Goal: Check status: Check status

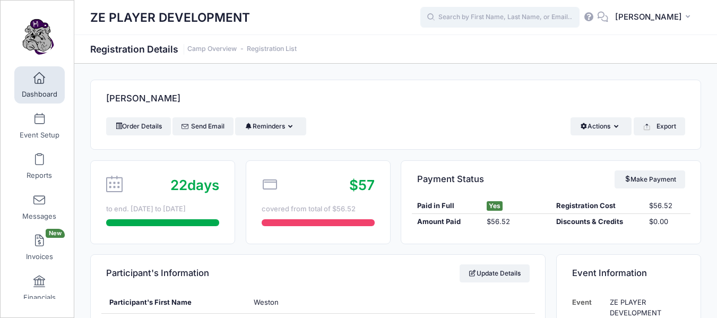
click at [519, 18] on input "text" at bounding box center [499, 17] width 159 height 21
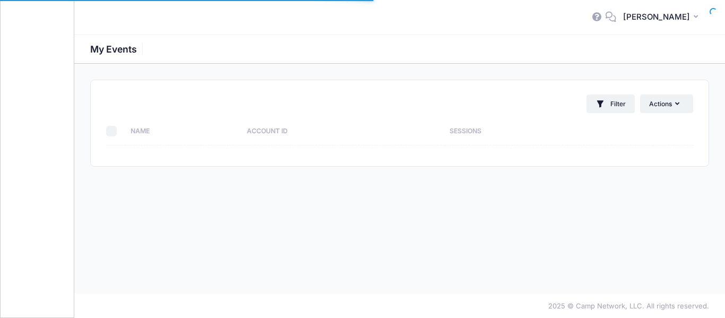
select select "10"
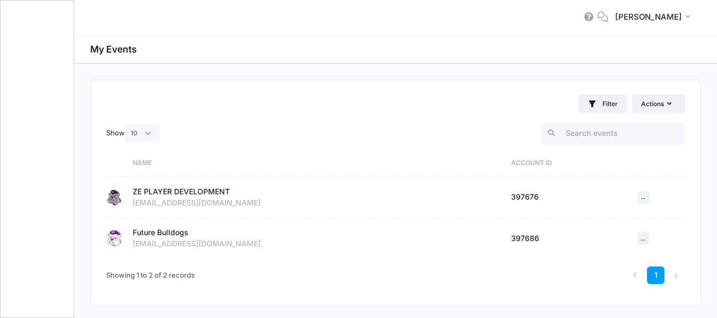
click at [203, 195] on div "ZE PLAYER DEVELOPMENT" at bounding box center [181, 191] width 97 height 11
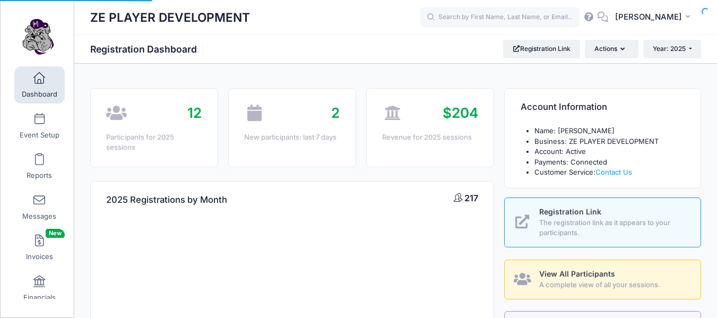
select select
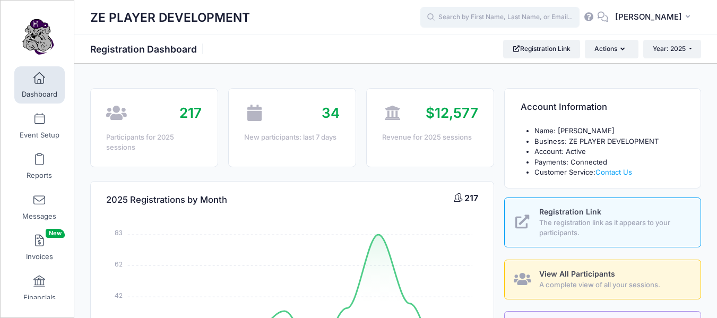
click at [518, 14] on input "text" at bounding box center [499, 17] width 159 height 21
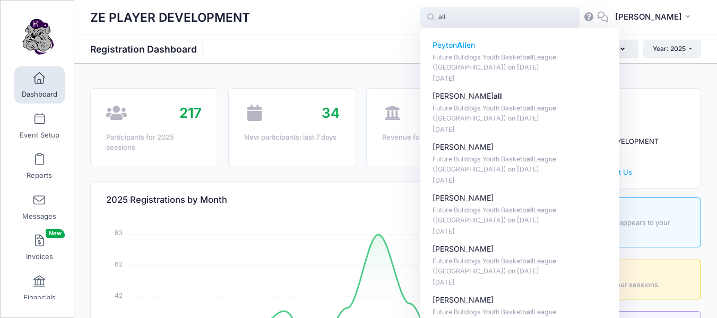
click at [466, 44] on strong "All" at bounding box center [462, 44] width 10 height 9
type input "Peyton Allen (Future Bulldogs Youth Basketball League (Saline County), Aug-21, …"
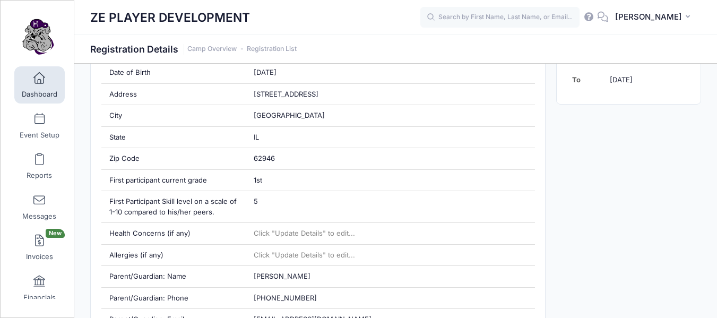
scroll to position [358, 0]
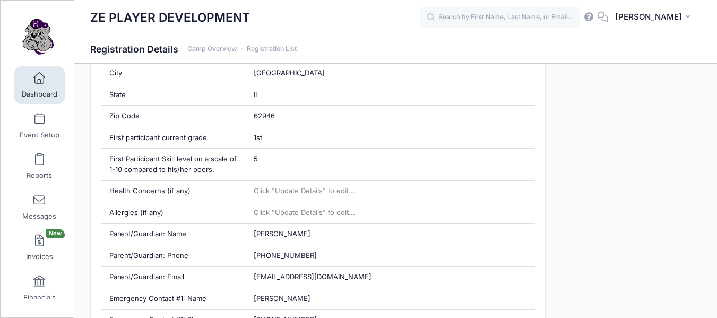
drag, startPoint x: 720, startPoint y: 31, endPoint x: 725, endPoint y: 93, distance: 62.8
click at [32, 85] on link "Dashboard" at bounding box center [39, 84] width 50 height 37
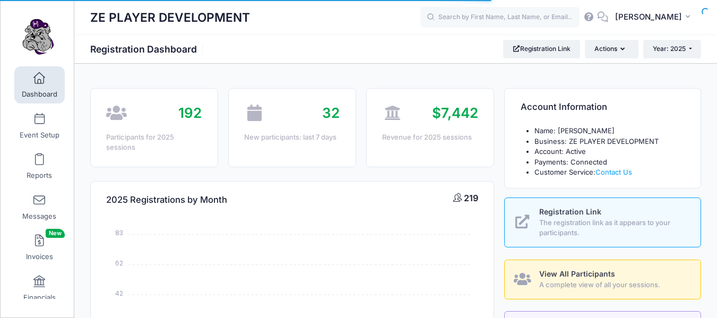
select select
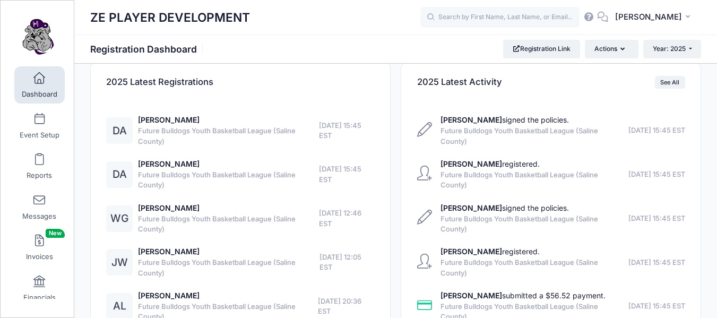
scroll to position [621, 0]
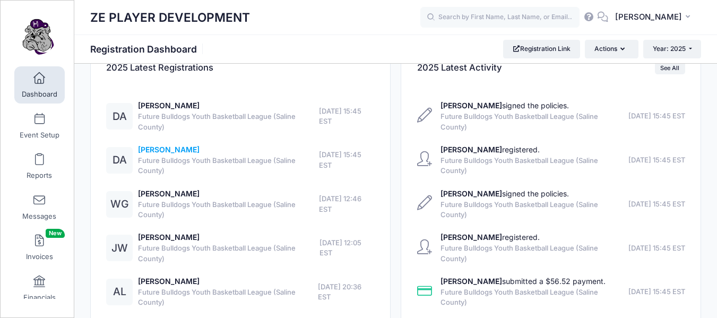
click at [164, 150] on link "[PERSON_NAME]" at bounding box center [169, 149] width 62 height 9
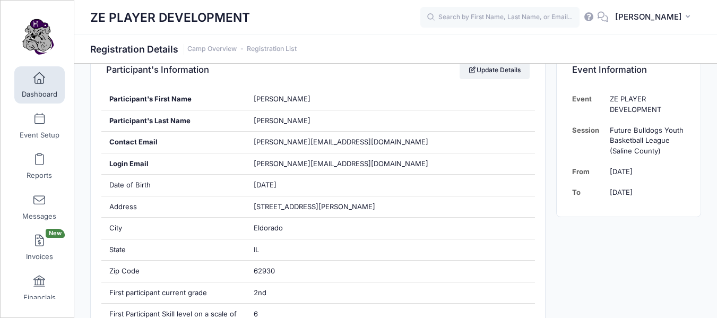
scroll to position [182, 0]
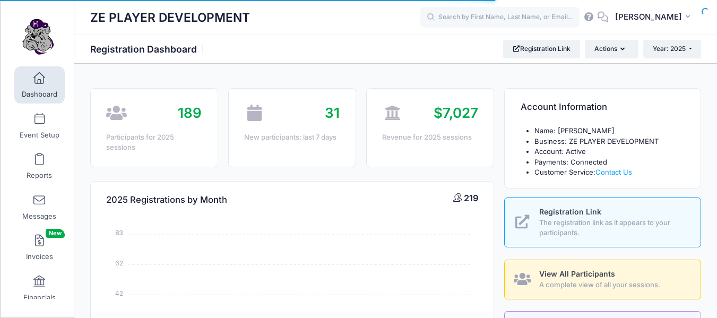
select select
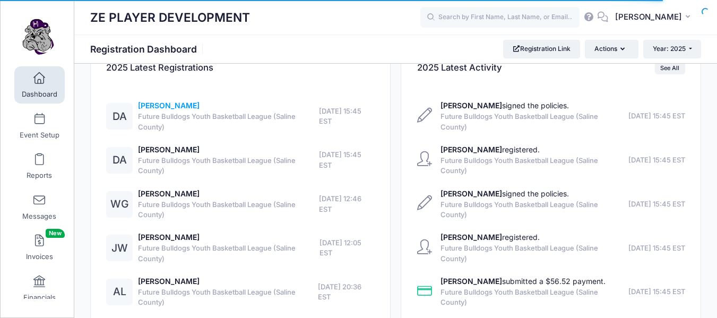
click at [180, 102] on link "[PERSON_NAME]" at bounding box center [169, 105] width 62 height 9
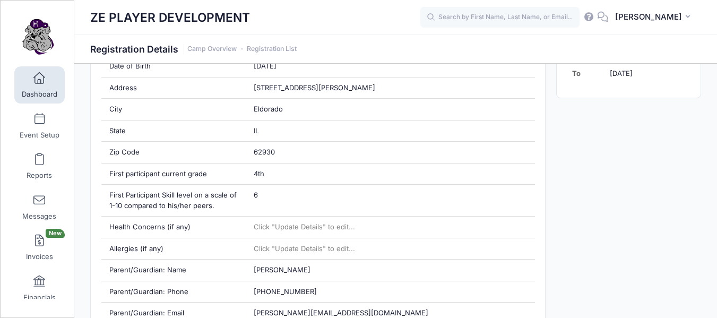
scroll to position [340, 0]
